Goal: Task Accomplishment & Management: Manage account settings

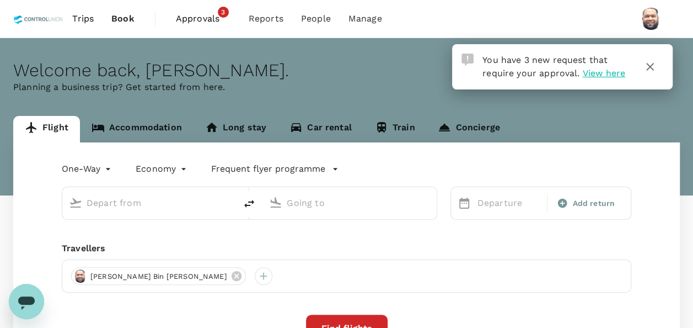
click at [203, 22] on span "Approvals" at bounding box center [203, 18] width 55 height 13
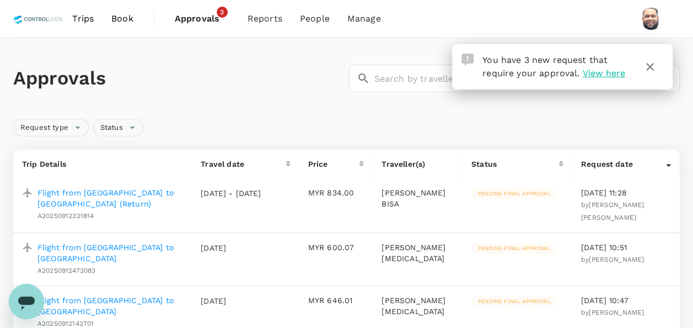
click at [143, 192] on p "Flight from [GEOGRAPHIC_DATA] to [GEOGRAPHIC_DATA] (Return)" at bounding box center [110, 198] width 146 height 22
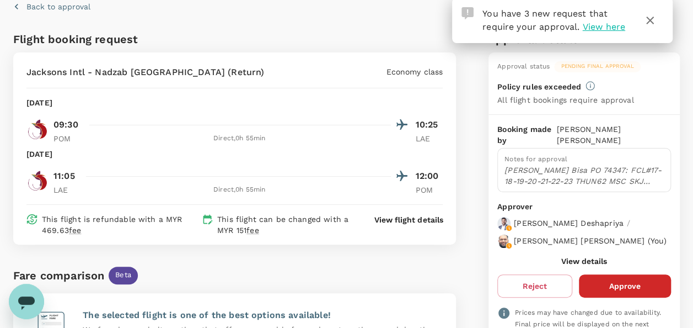
scroll to position [110, 0]
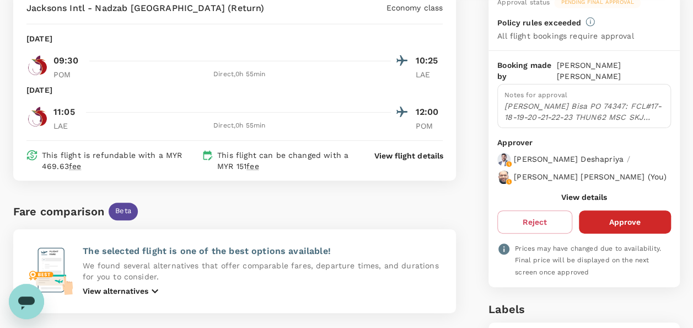
click at [573, 192] on button "View details" at bounding box center [584, 196] width 46 height 9
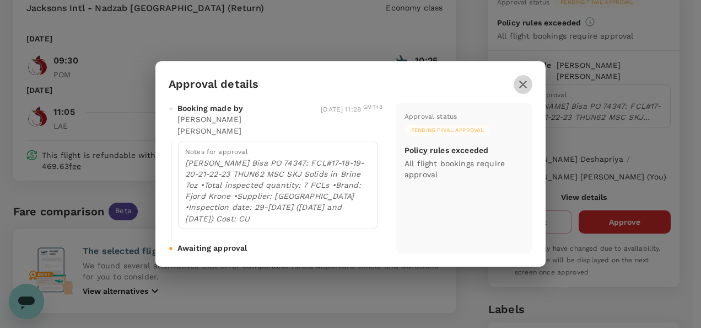
click at [522, 88] on icon "button" at bounding box center [523, 85] width 8 height 8
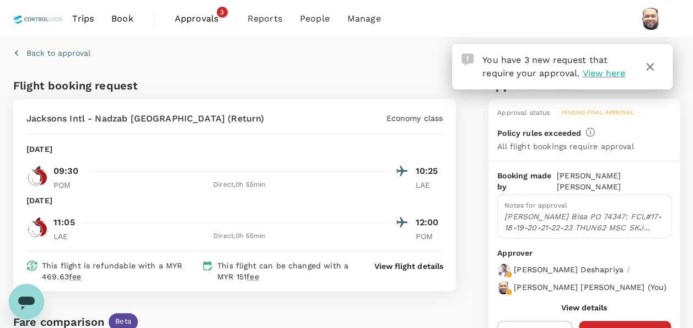
scroll to position [55, 0]
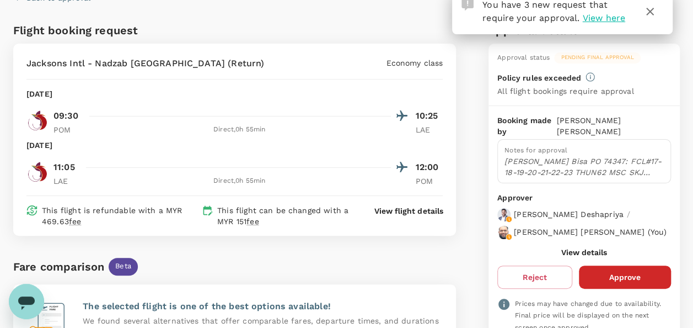
click at [577, 248] on button "View details" at bounding box center [584, 252] width 46 height 9
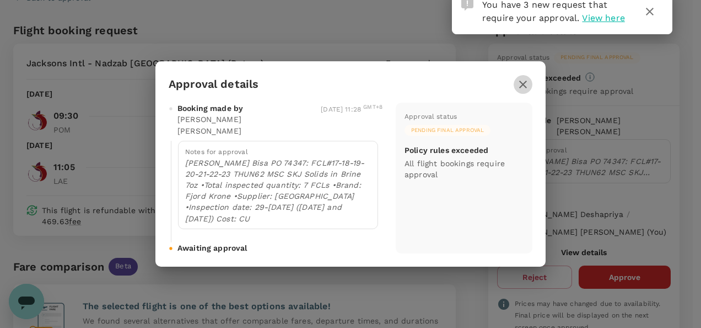
click at [522, 91] on icon "button" at bounding box center [523, 84] width 13 height 13
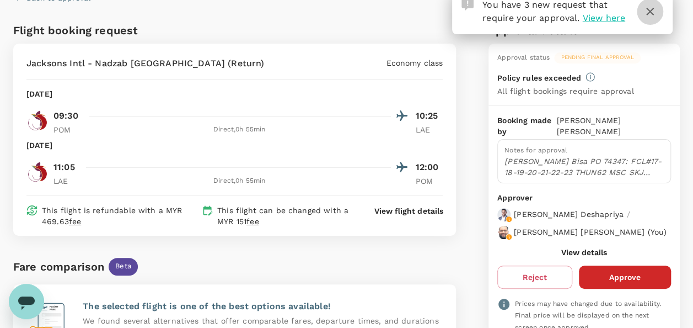
click at [653, 13] on icon "button" at bounding box center [650, 11] width 13 height 13
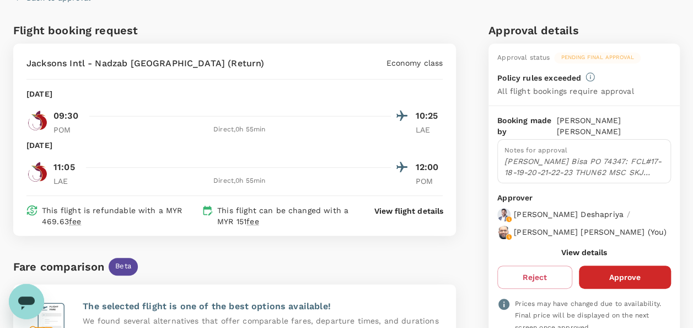
click at [578, 250] on button "View details" at bounding box center [584, 252] width 46 height 9
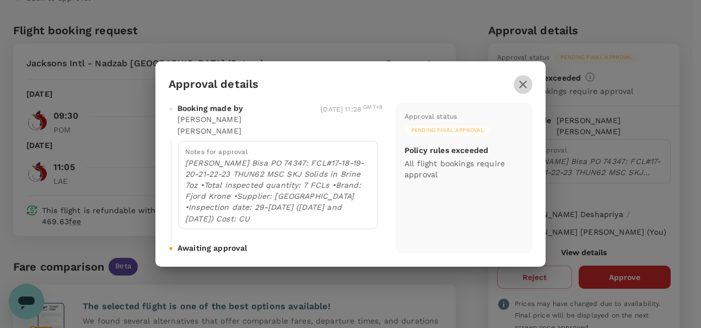
click at [519, 91] on icon "button" at bounding box center [523, 84] width 13 height 13
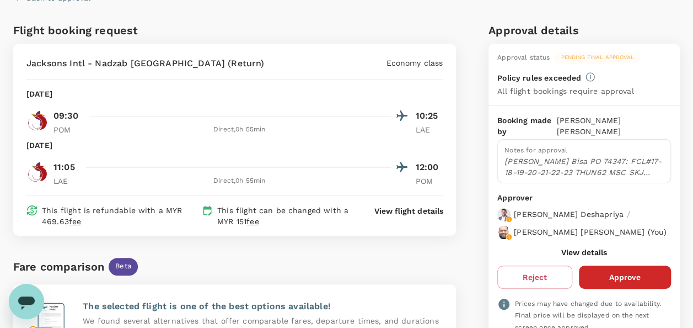
click at [573, 248] on button "View details" at bounding box center [584, 252] width 46 height 9
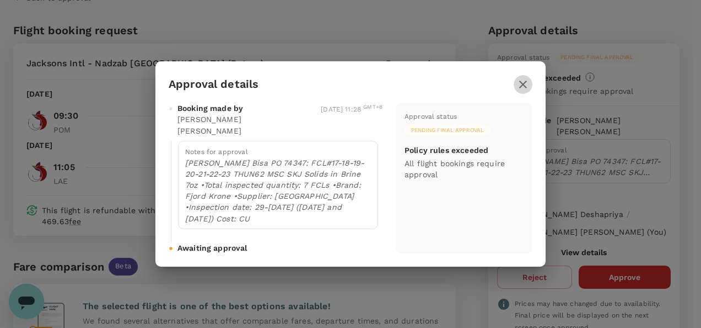
click at [521, 91] on icon "button" at bounding box center [523, 84] width 13 height 13
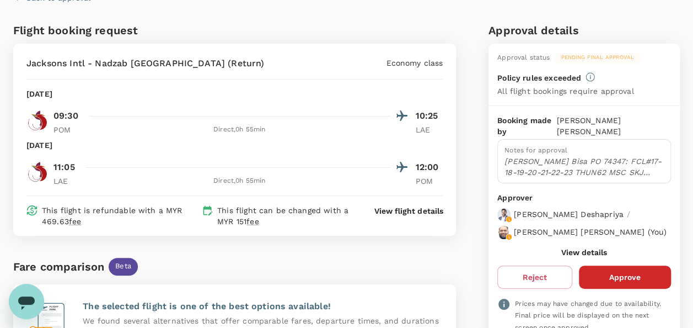
click at [392, 207] on p "View flight details" at bounding box center [408, 210] width 68 height 11
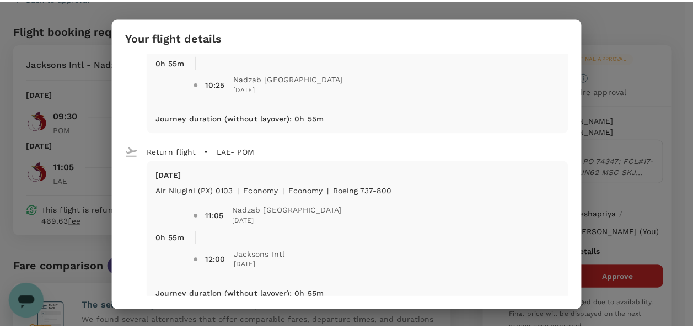
scroll to position [0, 0]
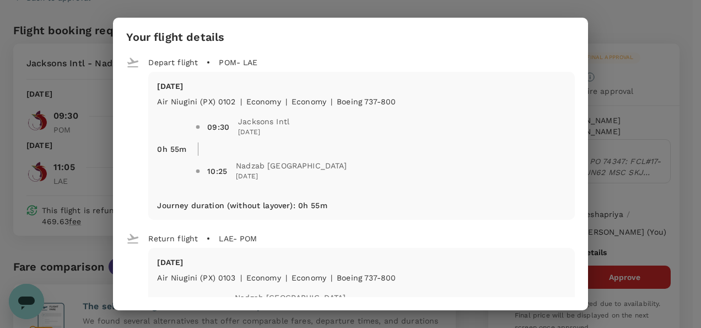
click at [647, 23] on div "Your flight details Depart flight POM - [GEOGRAPHIC_DATA] [DATE] Air Niugini (P…" at bounding box center [350, 164] width 701 height 328
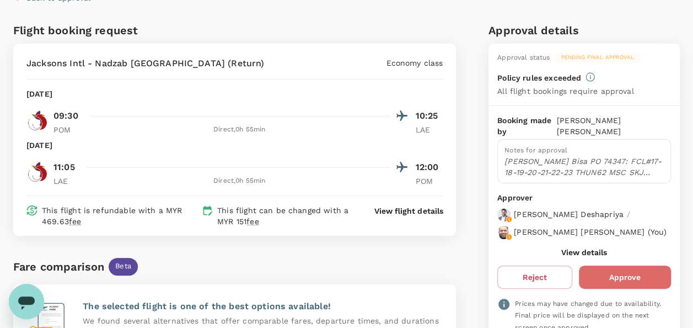
click at [620, 270] on button "Approve" at bounding box center [625, 276] width 92 height 23
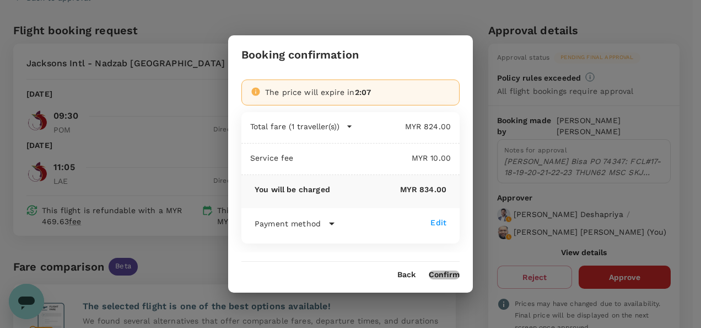
click at [444, 275] on button "Confirm" at bounding box center [444, 274] width 31 height 9
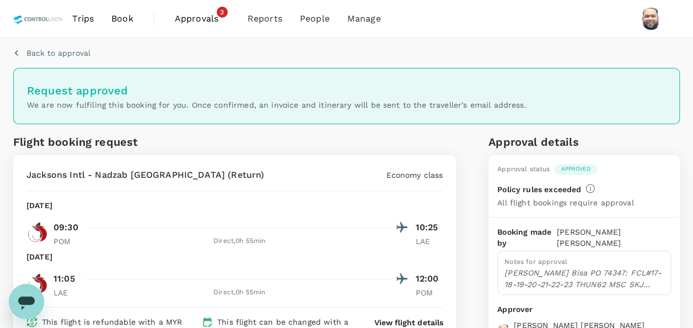
click at [187, 21] on span "Approvals" at bounding box center [202, 18] width 55 height 13
